Goal: Transaction & Acquisition: Book appointment/travel/reservation

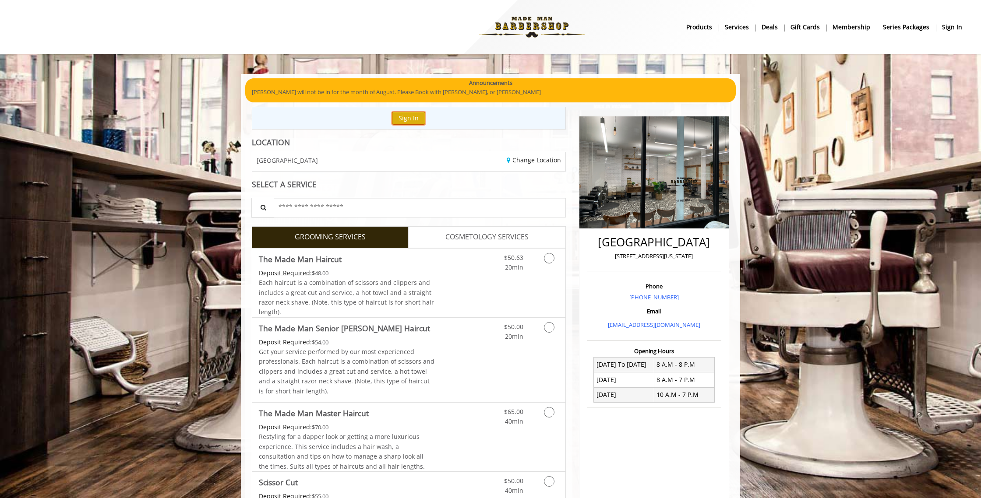
click at [411, 121] on button "Sign In" at bounding box center [408, 118] width 33 height 13
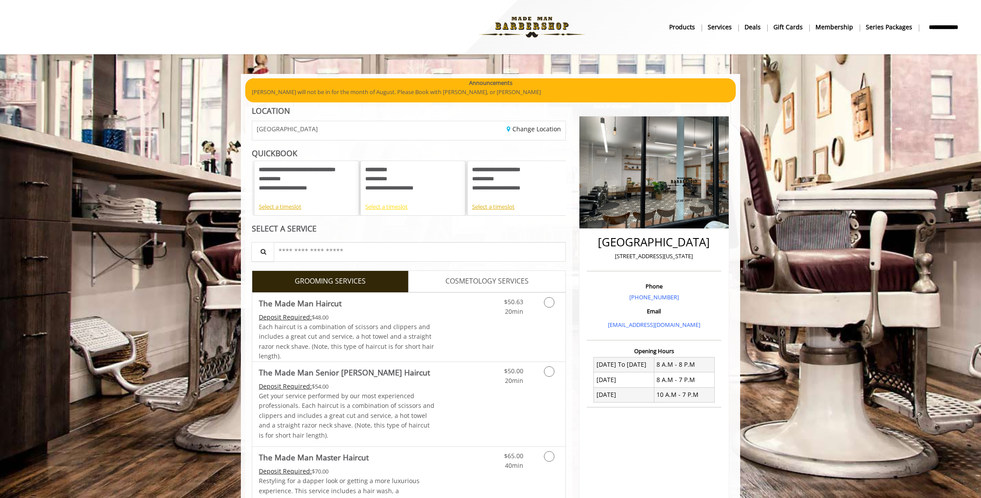
click at [401, 208] on div "Select a timeslot" at bounding box center [412, 206] width 95 height 9
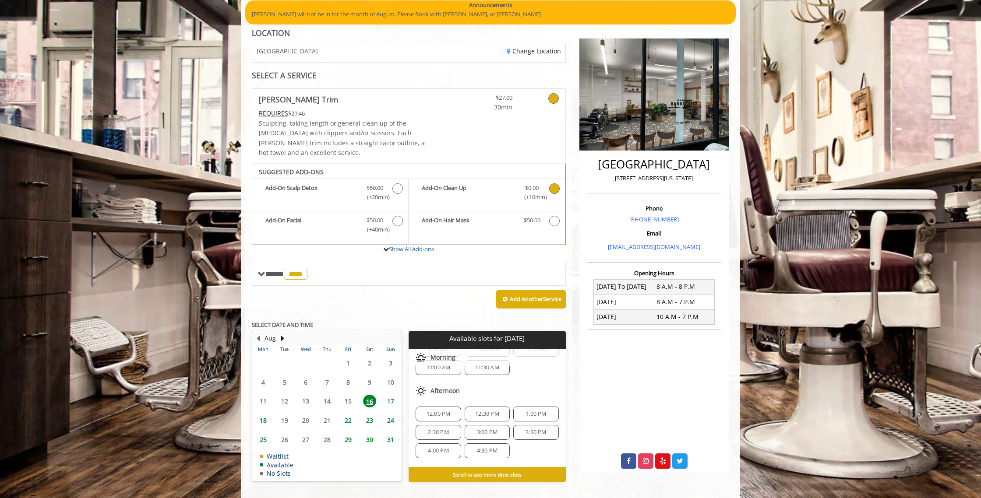
scroll to position [51, 0]
click at [528, 410] on span "1:00 PM" at bounding box center [536, 413] width 21 height 7
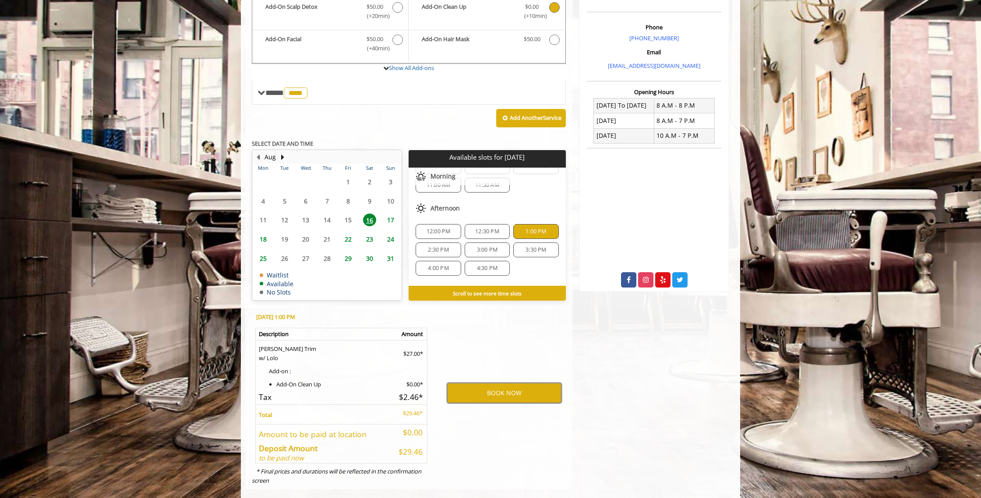
scroll to position [262, 0]
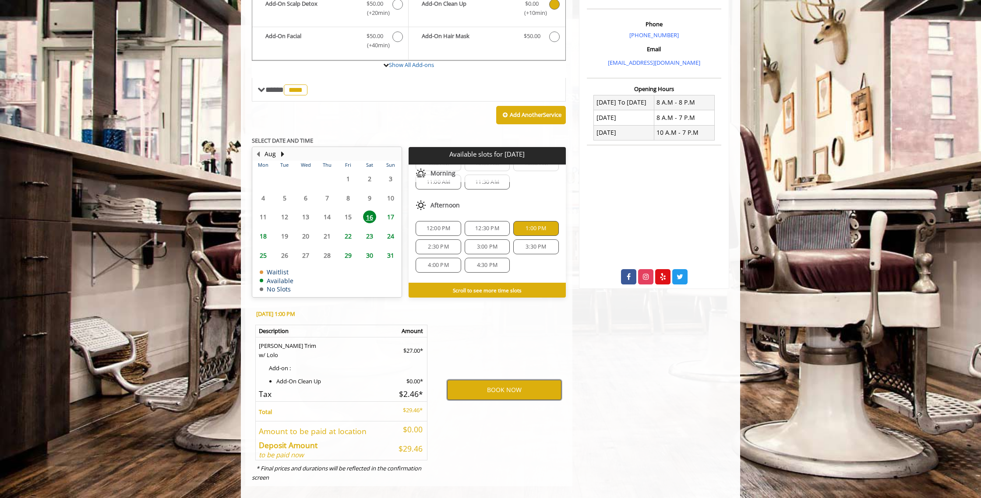
click at [516, 380] on button "BOOK NOW" at bounding box center [504, 390] width 114 height 20
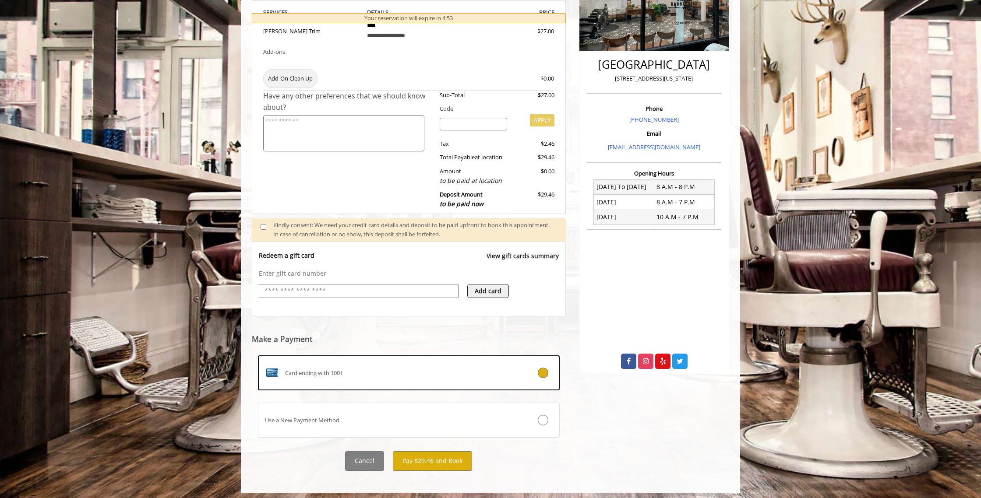
scroll to position [181, 0]
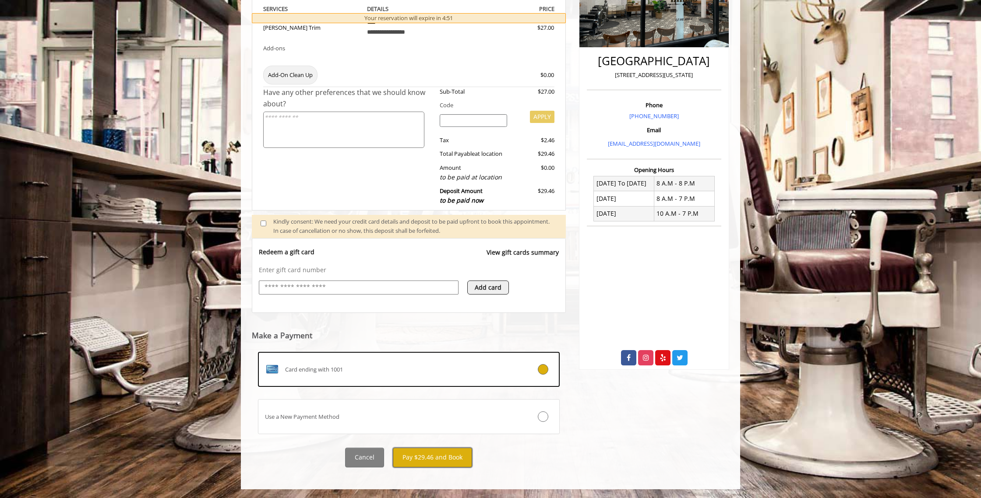
click at [452, 454] on button "Pay $29.46 and Book" at bounding box center [432, 458] width 79 height 20
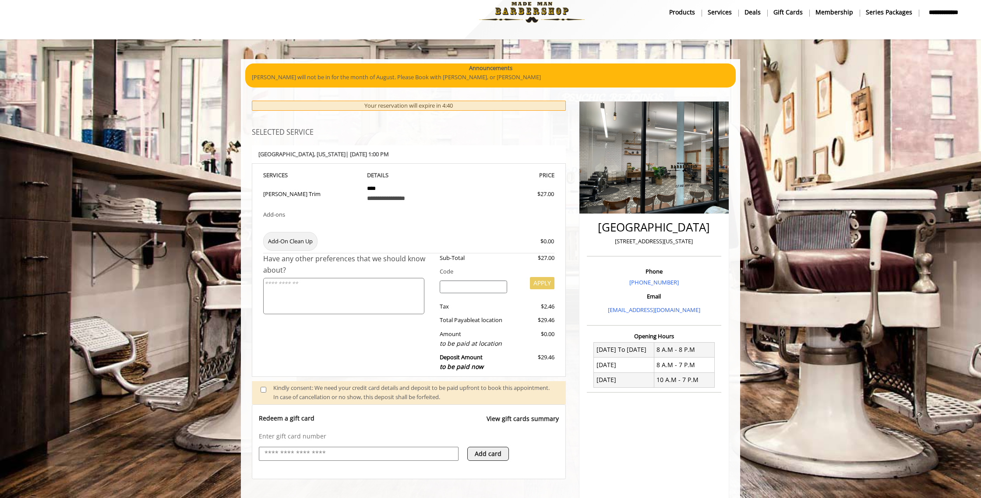
scroll to position [19, 0]
